Goal: Check status

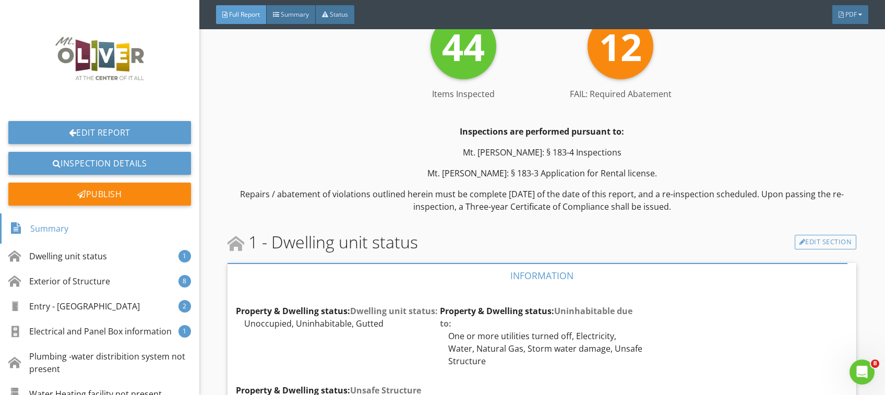
scroll to position [254, 0]
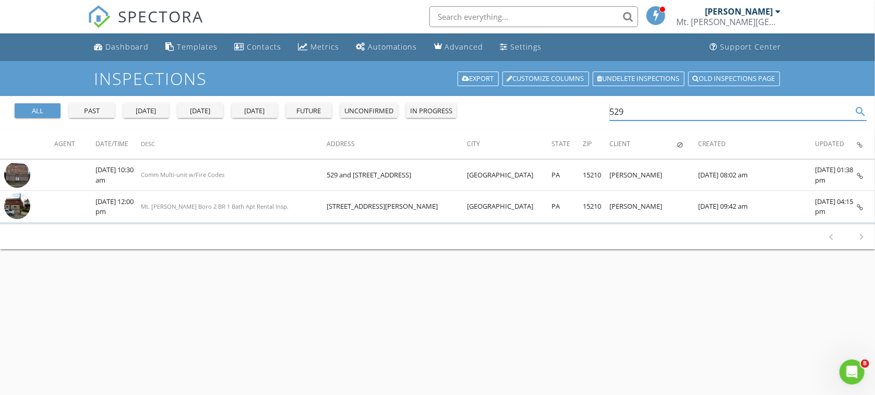
drag, startPoint x: 623, startPoint y: 107, endPoint x: 585, endPoint y: 111, distance: 38.3
click at [610, 111] on input "529" at bounding box center [731, 111] width 243 height 17
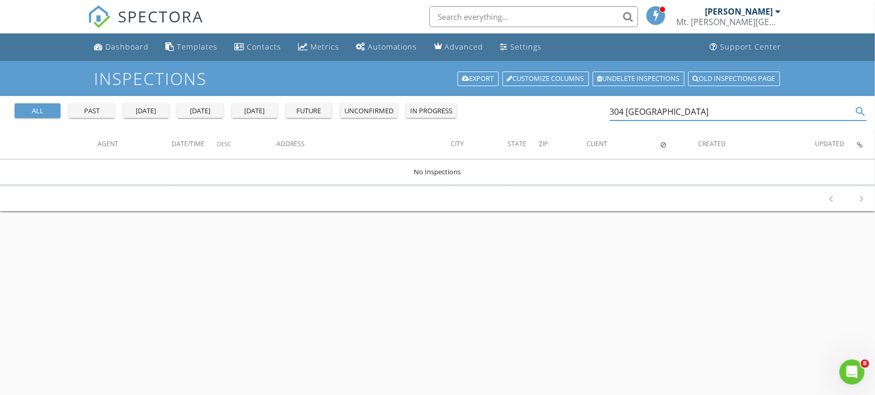
click at [44, 114] on div "all" at bounding box center [38, 111] width 38 height 10
click at [662, 110] on input "304 Quincy" at bounding box center [731, 111] width 243 height 17
click at [686, 106] on input "304 Quincy" at bounding box center [731, 111] width 243 height 17
click at [97, 113] on div "past" at bounding box center [92, 111] width 38 height 10
click at [659, 110] on input "304 Q" at bounding box center [731, 111] width 243 height 17
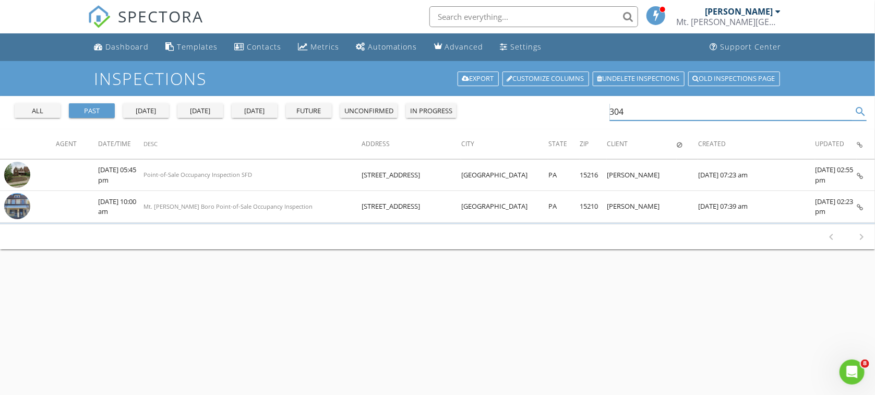
type input "304"
click at [33, 112] on div "all" at bounding box center [38, 111] width 38 height 10
click at [650, 106] on input "304" at bounding box center [731, 111] width 243 height 17
